Goal: Information Seeking & Learning: Check status

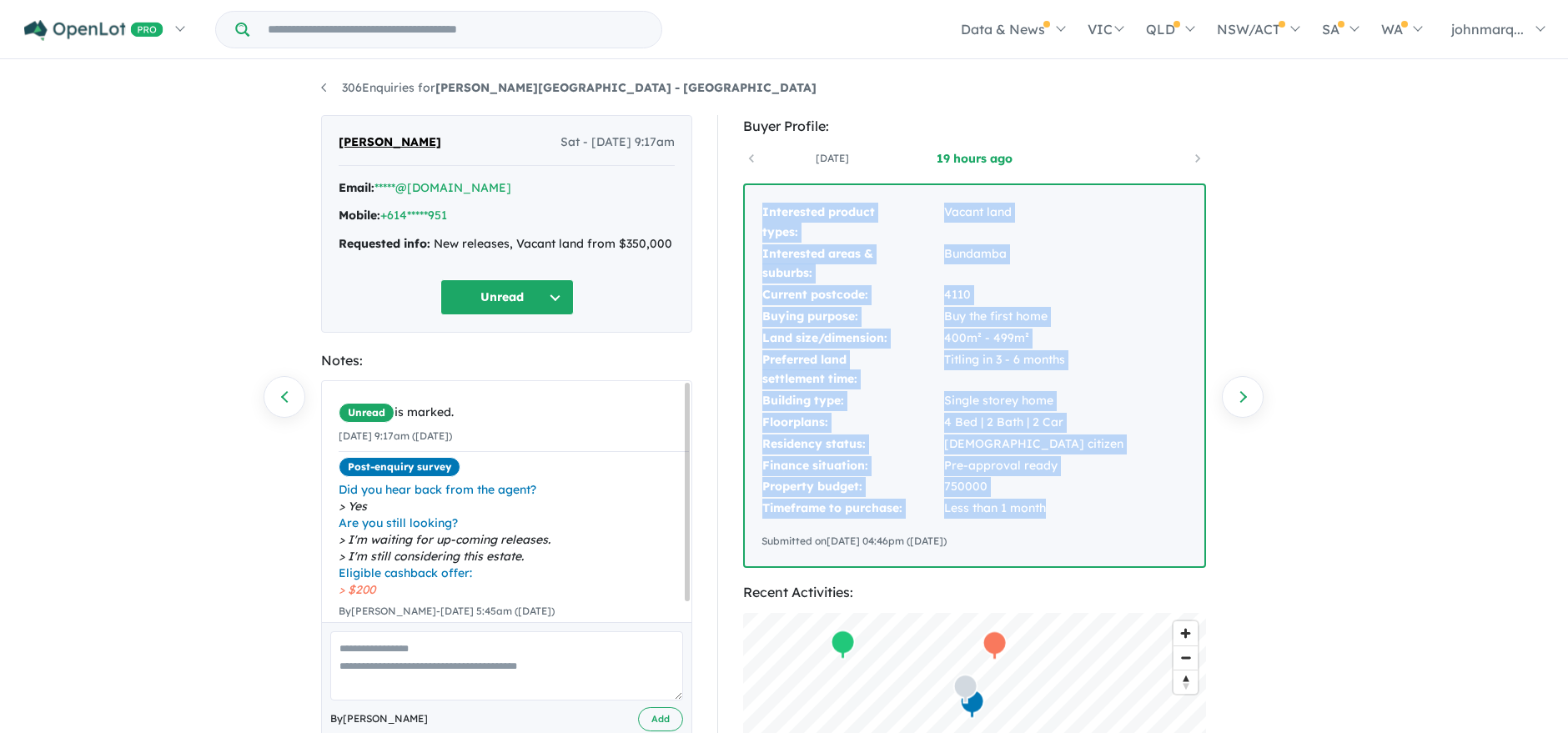
drag, startPoint x: 762, startPoint y: 214, endPoint x: 1060, endPoint y: 507, distance: 418.2
click at [1060, 507] on tbody "Interested product types: Vacant land Interested areas & suburbs: Bundamba Curr…" at bounding box center [943, 361] width 363 height 318
copy tbody "Interested product types: Vacant land Interested areas & suburbs: Bundamba Curr…"
click at [428, 184] on link "*****@[DOMAIN_NAME]" at bounding box center [443, 187] width 137 height 15
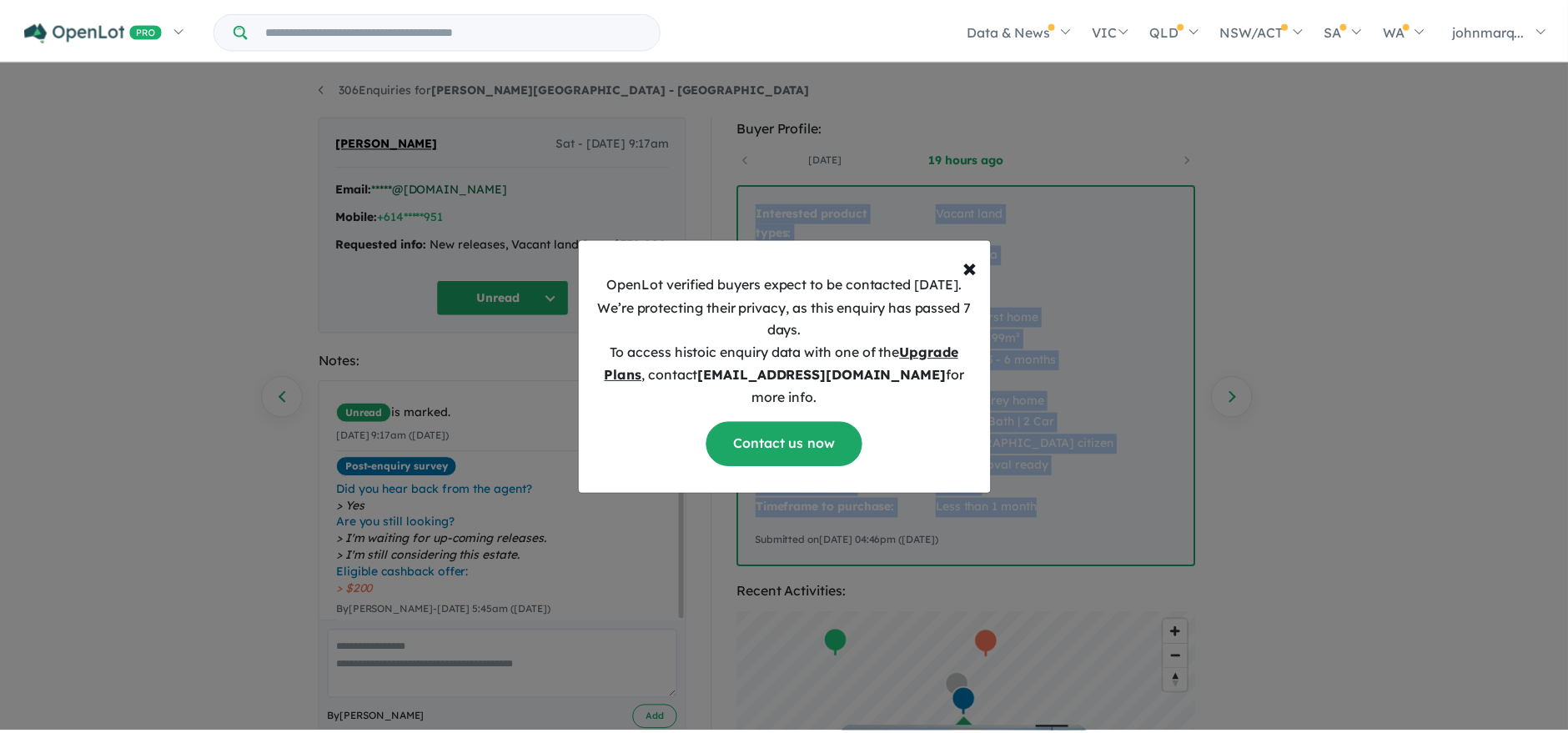
scroll to position [21, 0]
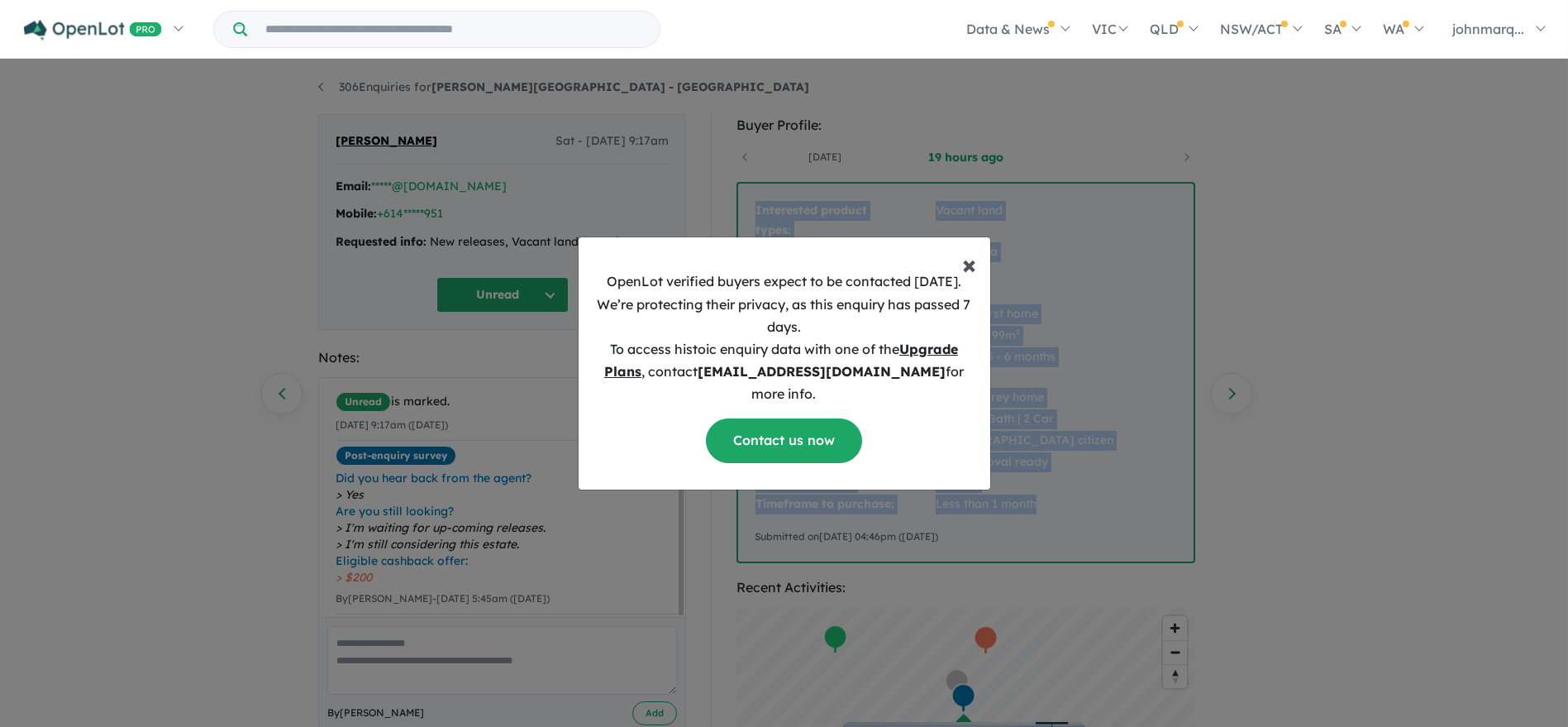
click at [971, 273] on span "×" at bounding box center [970, 263] width 14 height 33
